Goal: Information Seeking & Learning: Learn about a topic

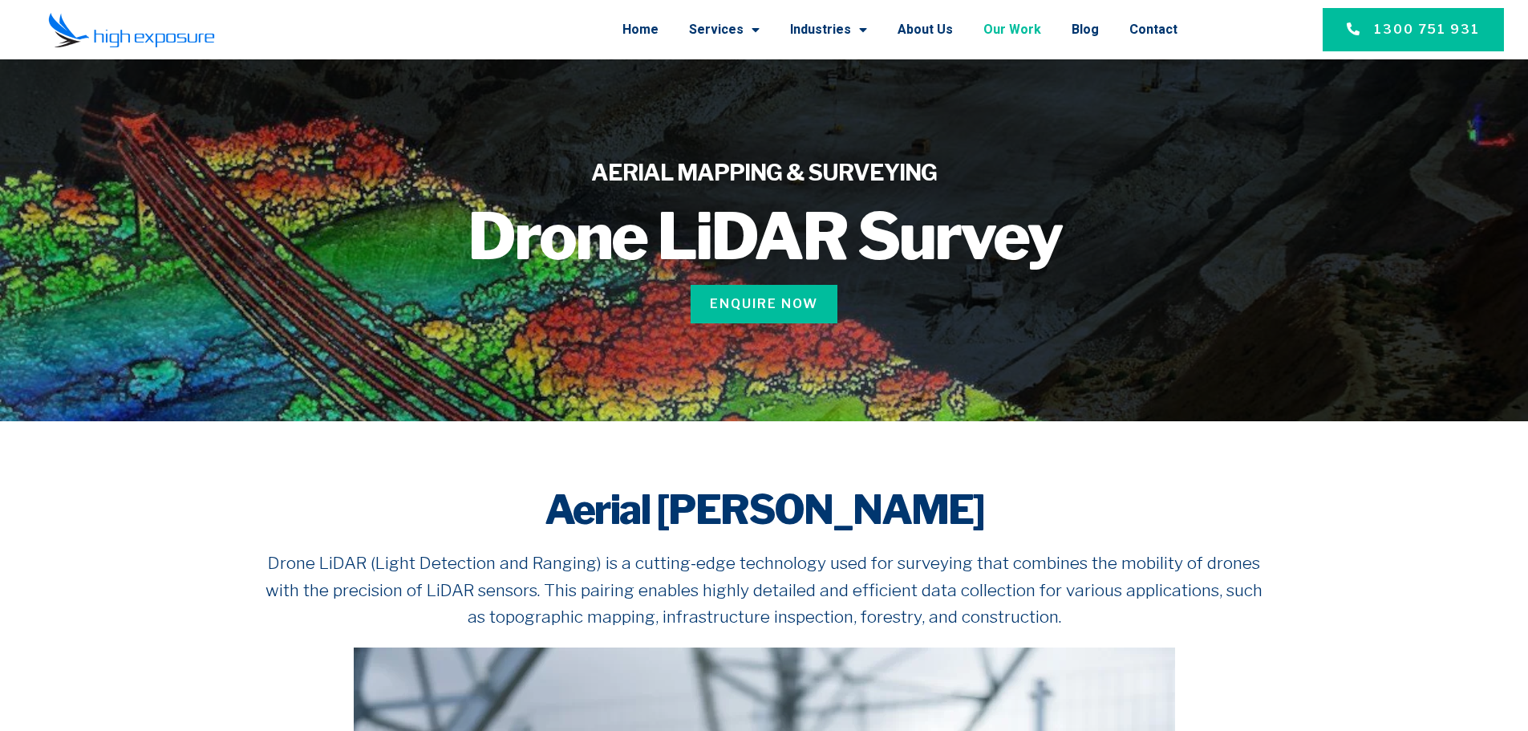
click at [1010, 26] on link "Our Work" at bounding box center [1012, 30] width 58 height 42
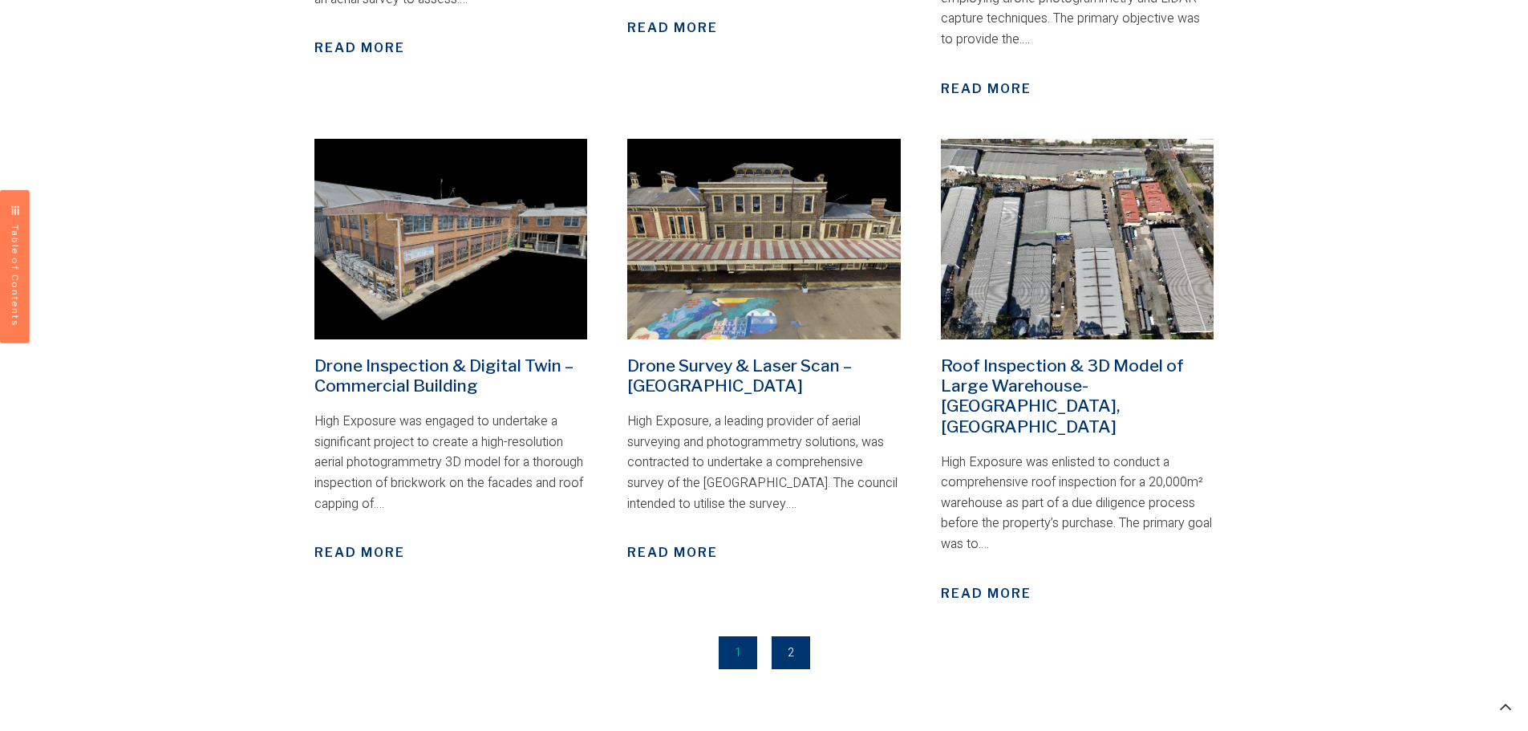
scroll to position [2165, 0]
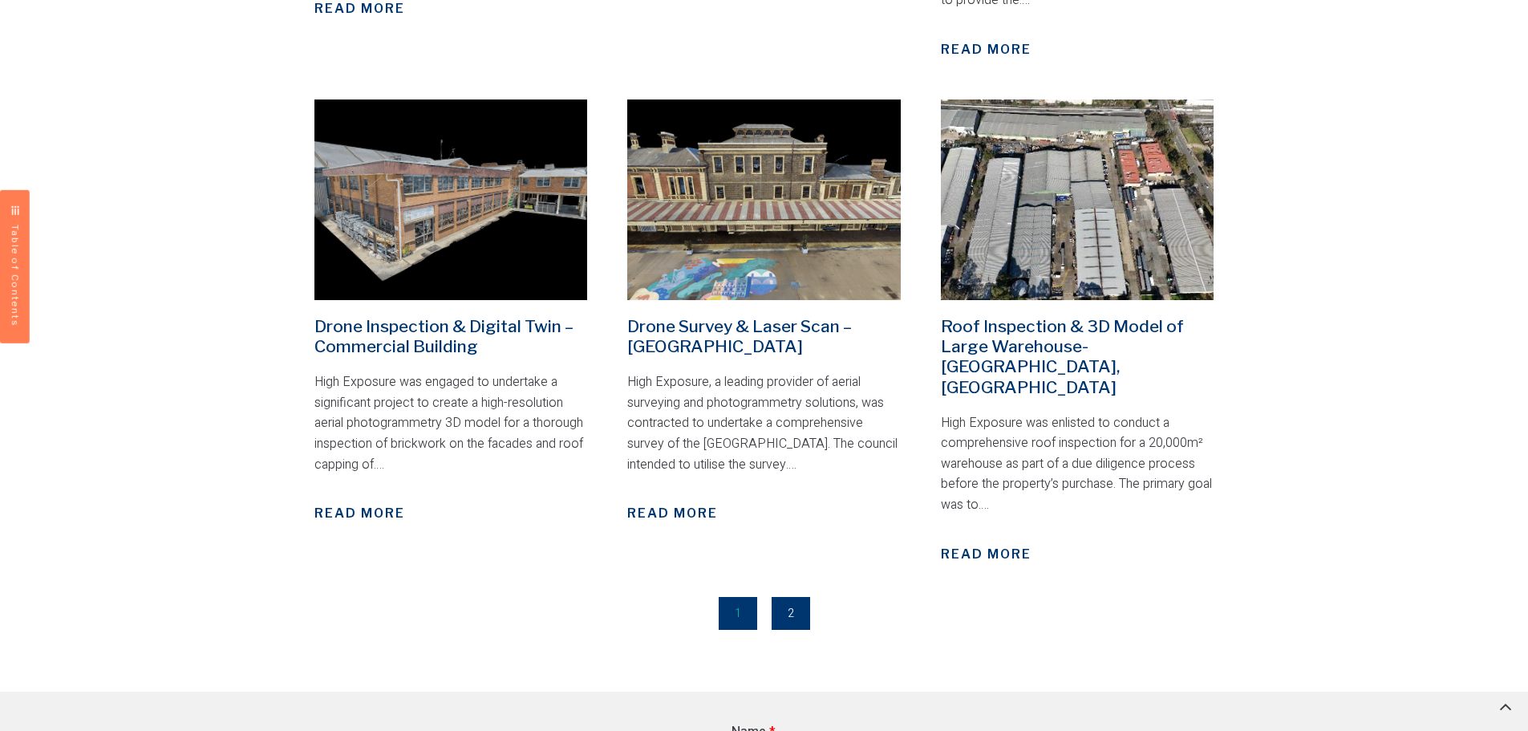
click at [789, 597] on link "Page 2" at bounding box center [790, 613] width 38 height 33
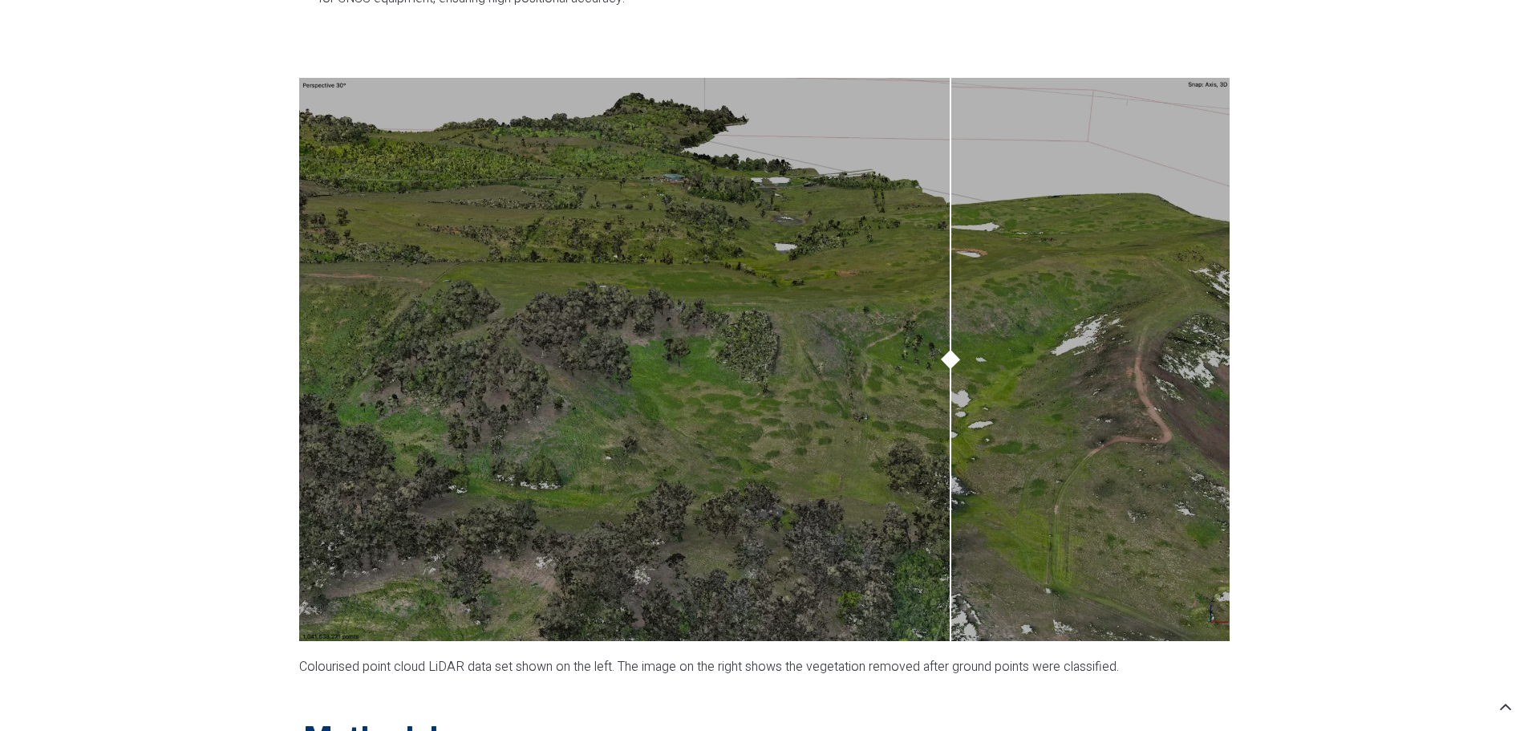
scroll to position [1443, 0]
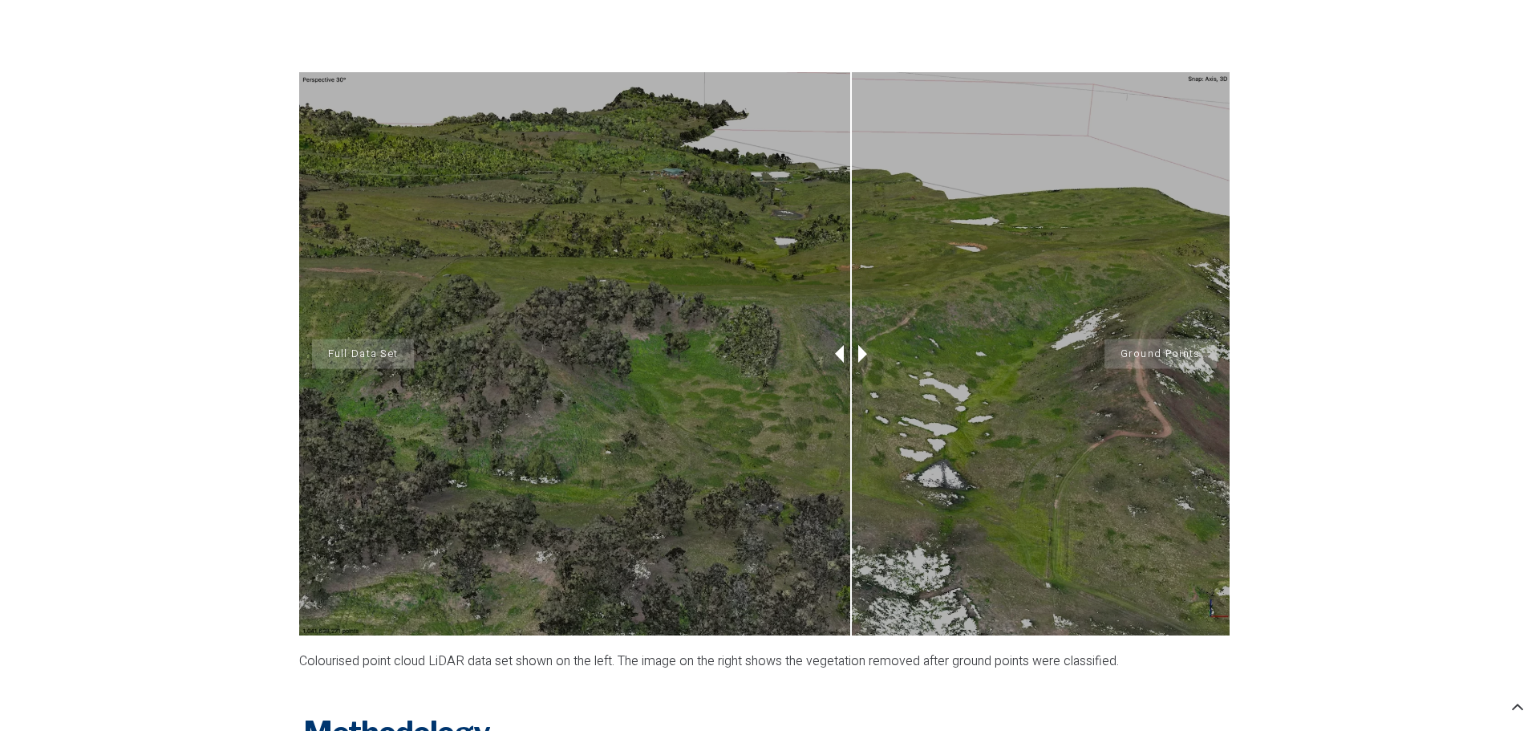
drag, startPoint x: 947, startPoint y: 353, endPoint x: 851, endPoint y: 555, distance: 223.8
click at [851, 555] on div "Full Data Set Ground Points" at bounding box center [764, 353] width 930 height 563
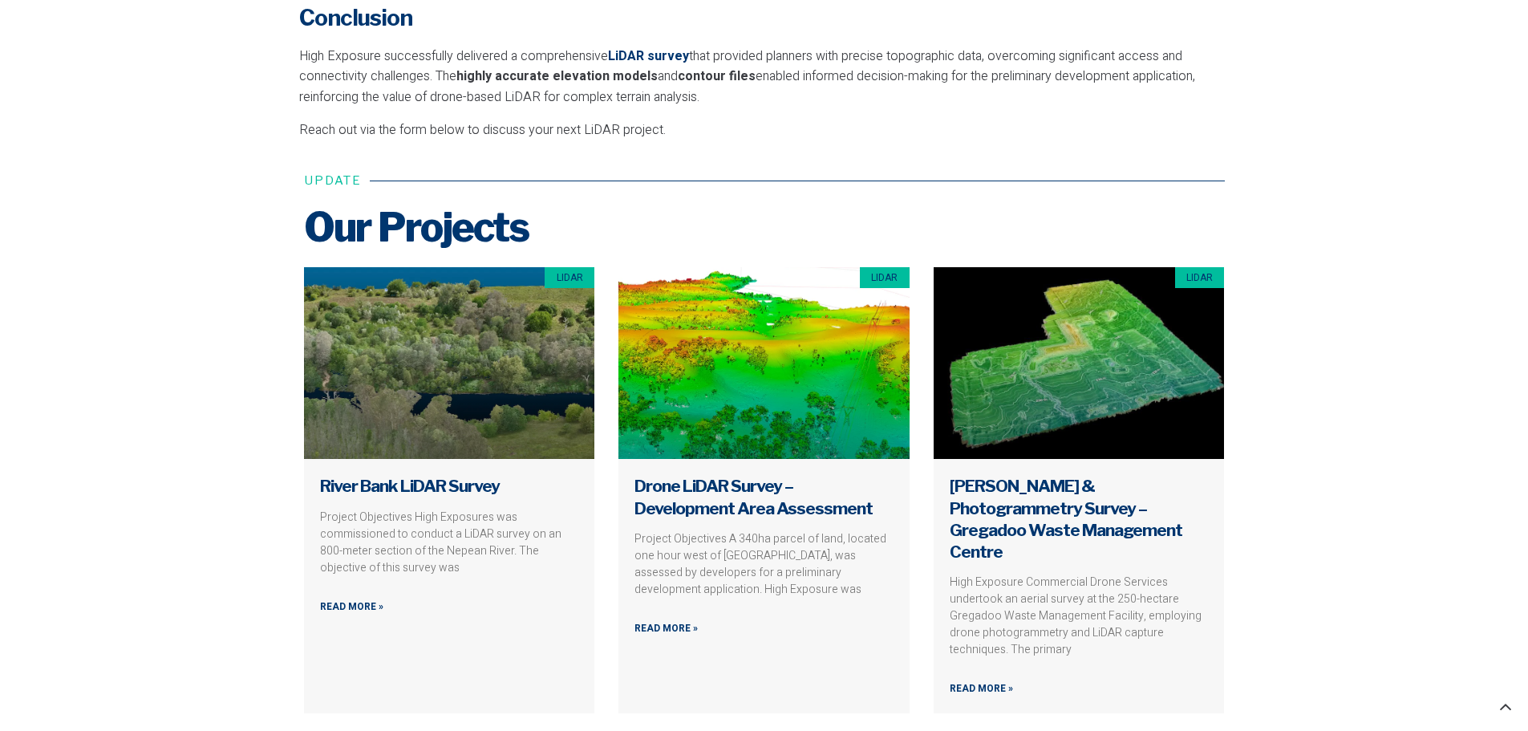
scroll to position [3448, 0]
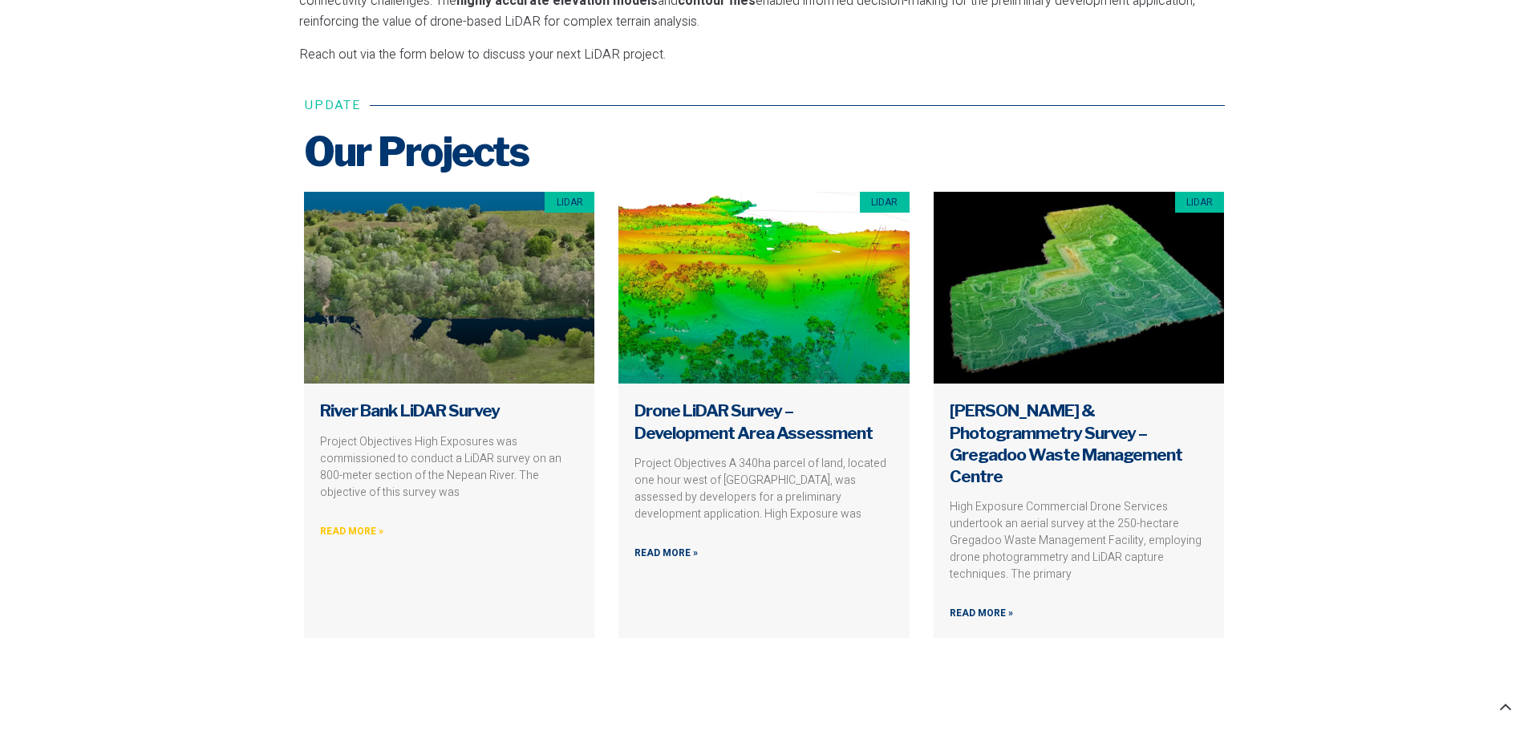
click at [368, 529] on link "Read More »" at bounding box center [351, 531] width 63 height 15
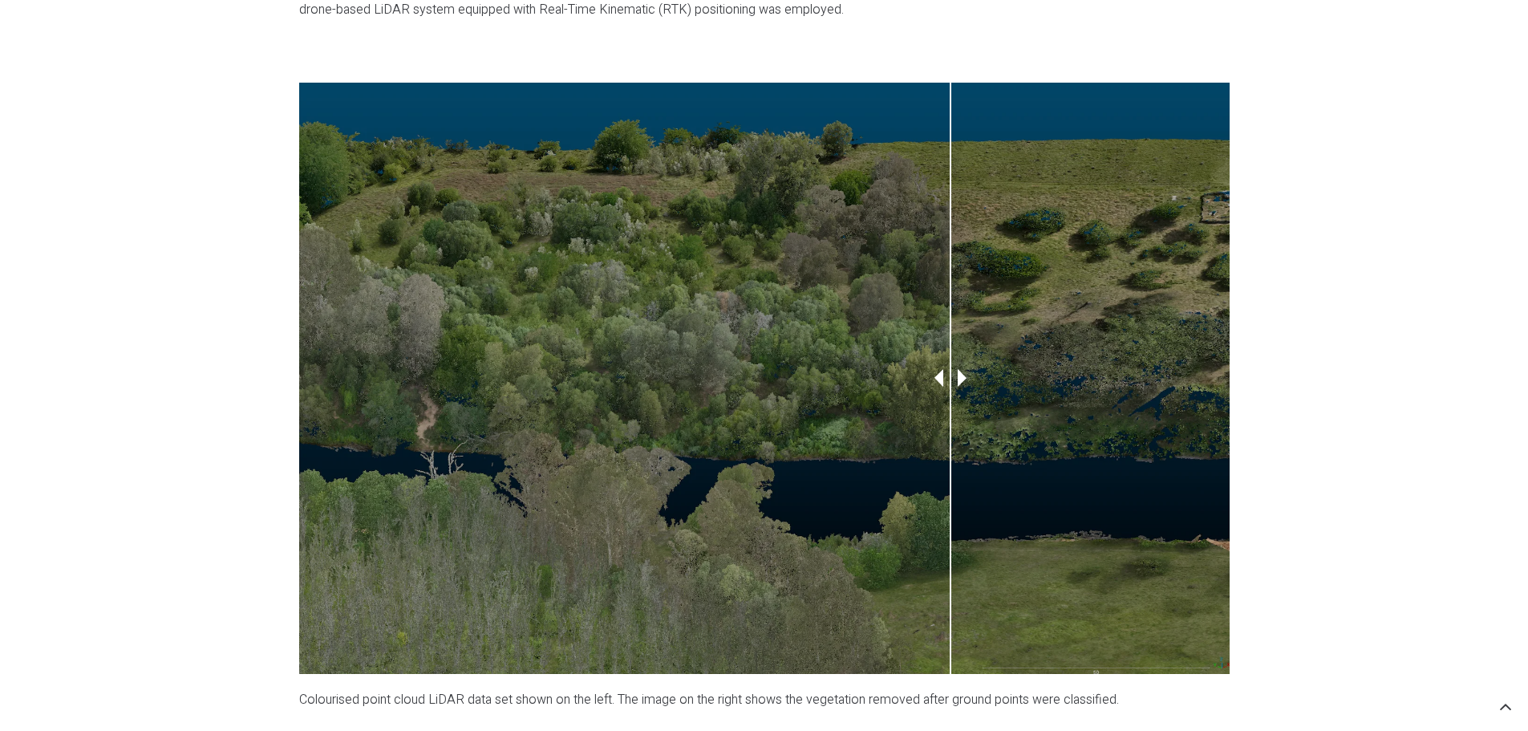
scroll to position [1203, 0]
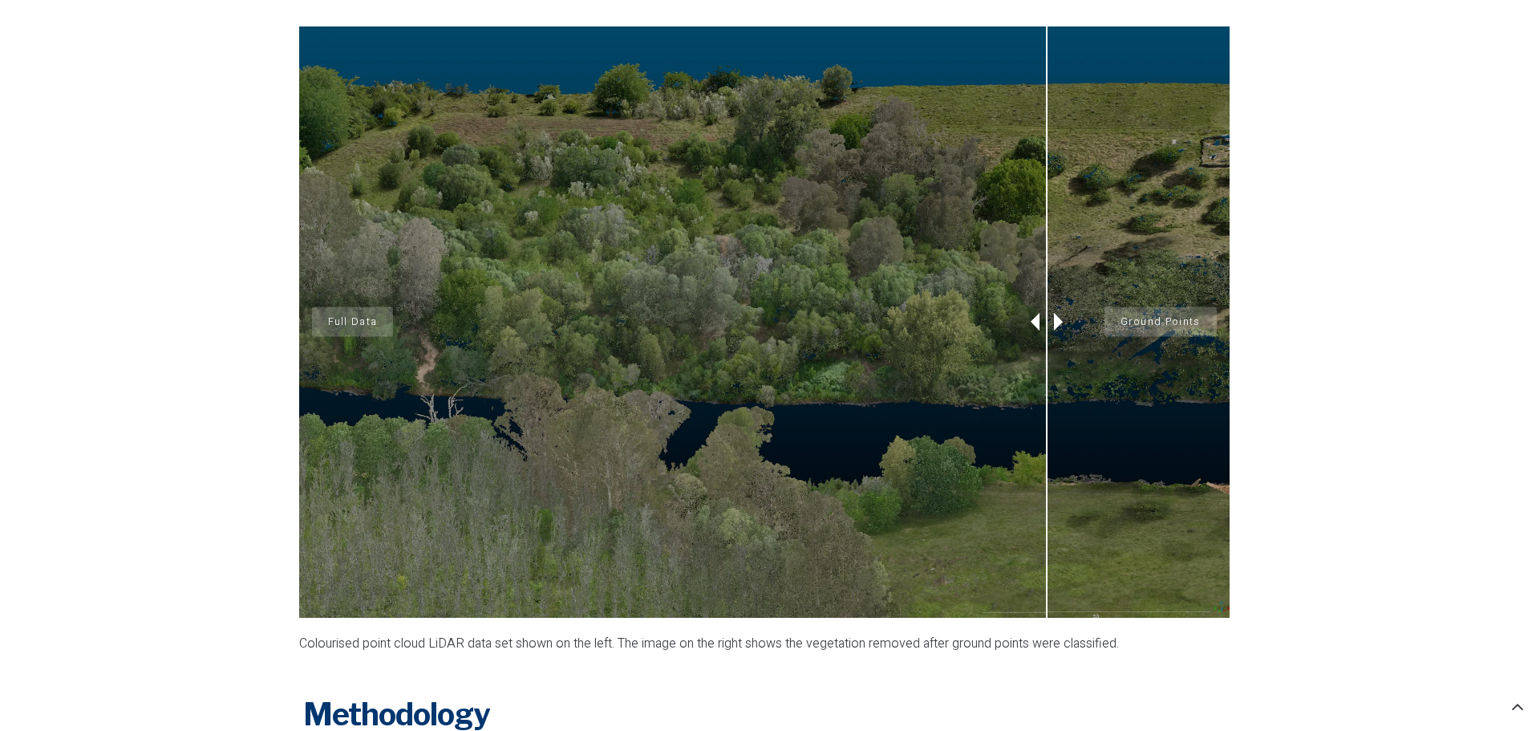
drag, startPoint x: 949, startPoint y: 320, endPoint x: 1046, endPoint y: 399, distance: 126.0
click at [1046, 399] on div at bounding box center [1046, 321] width 40 height 591
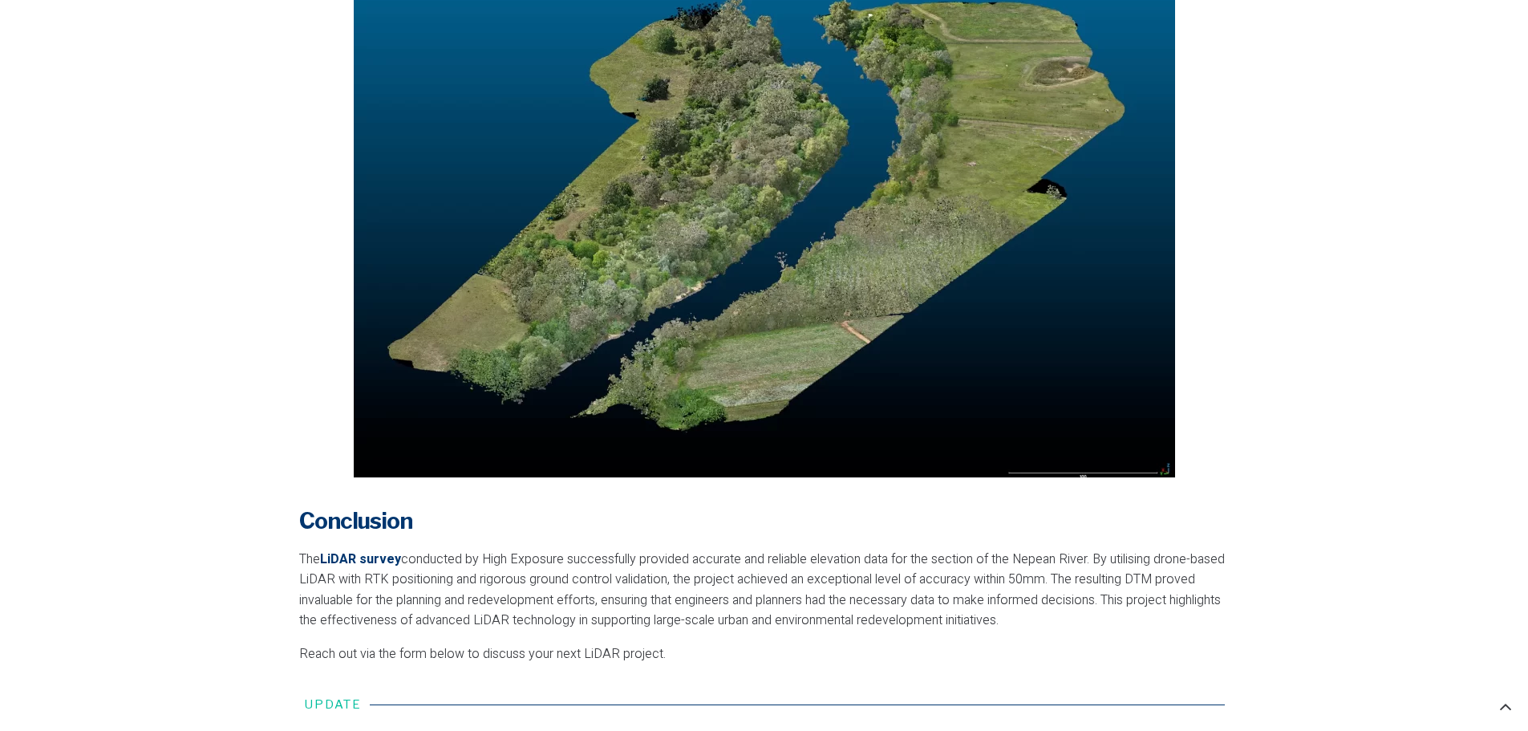
scroll to position [3288, 0]
